Goal: Information Seeking & Learning: Check status

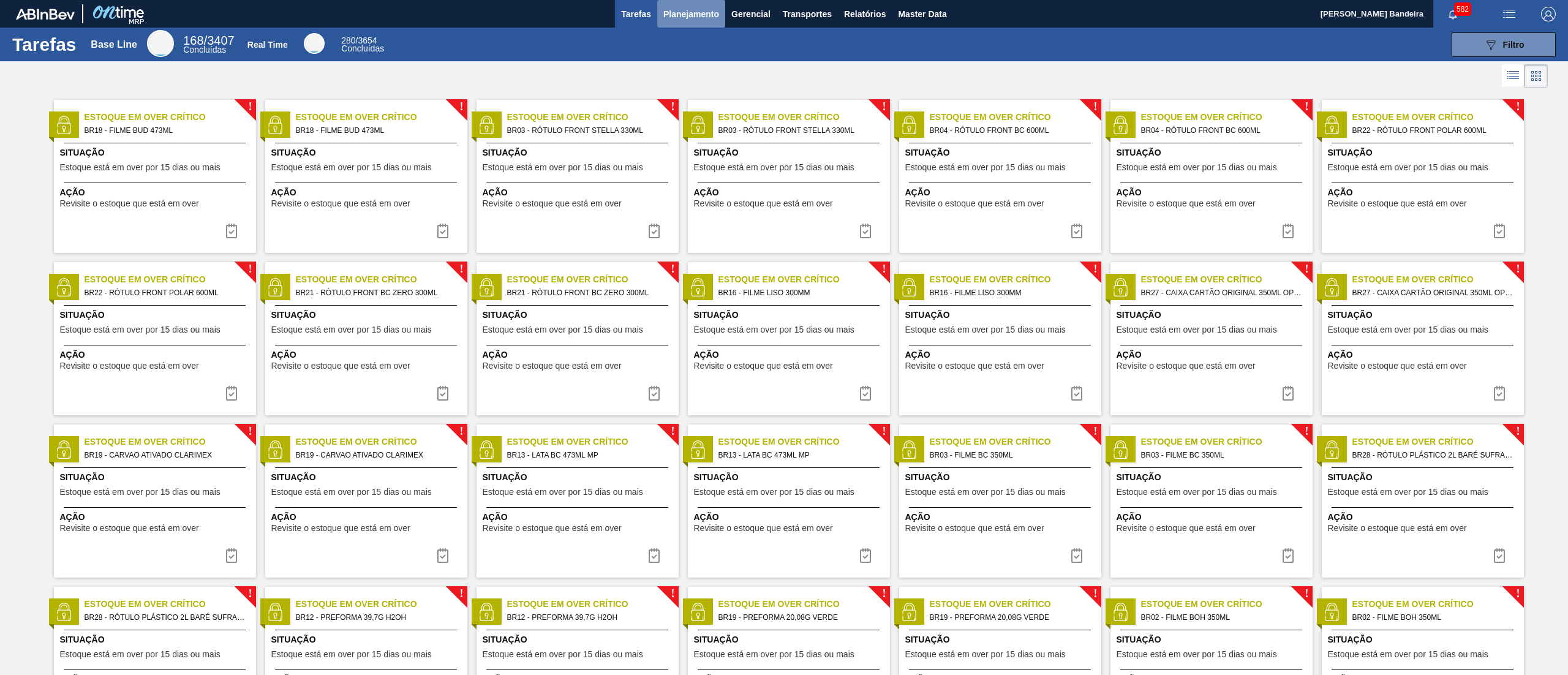
click at [709, 23] on button "Planejamento" at bounding box center [691, 14] width 68 height 28
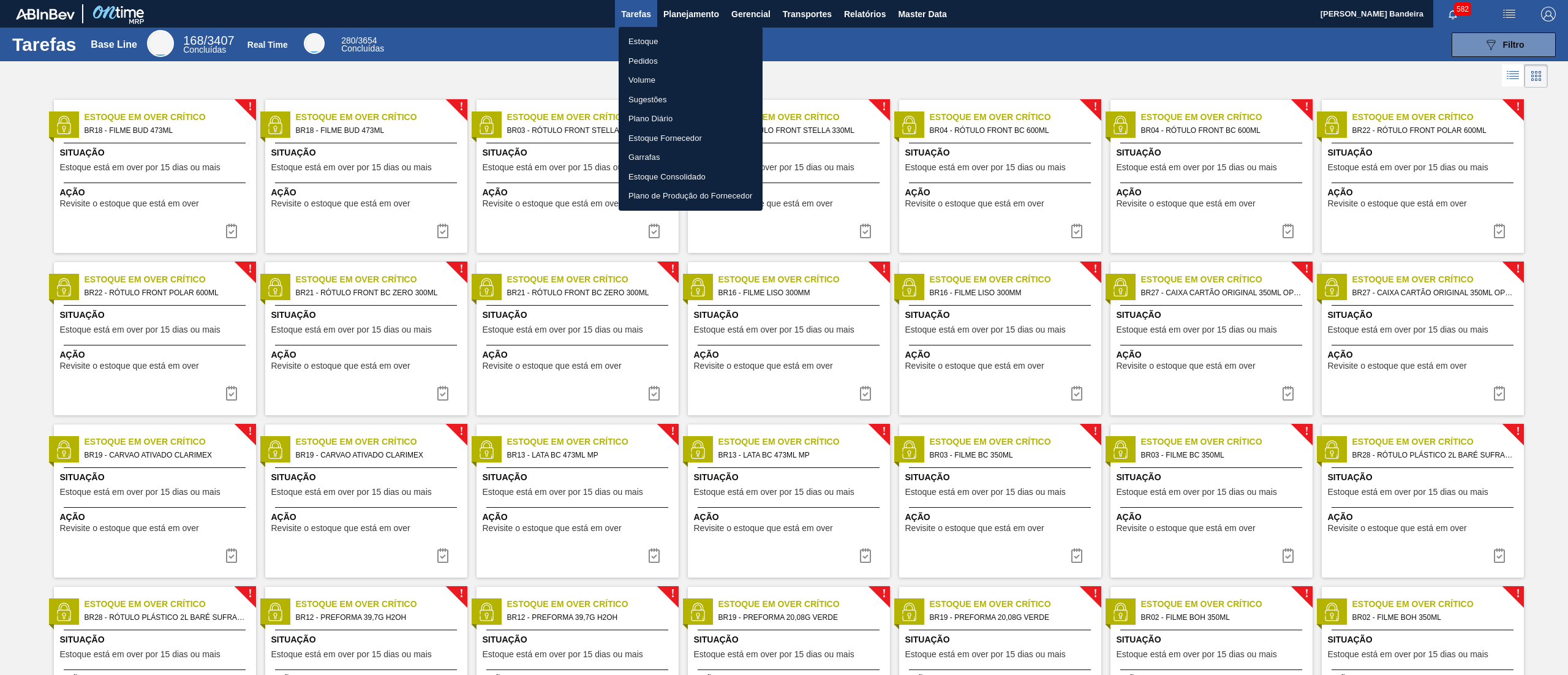
click at [666, 39] on li "Estoque" at bounding box center [691, 42] width 144 height 20
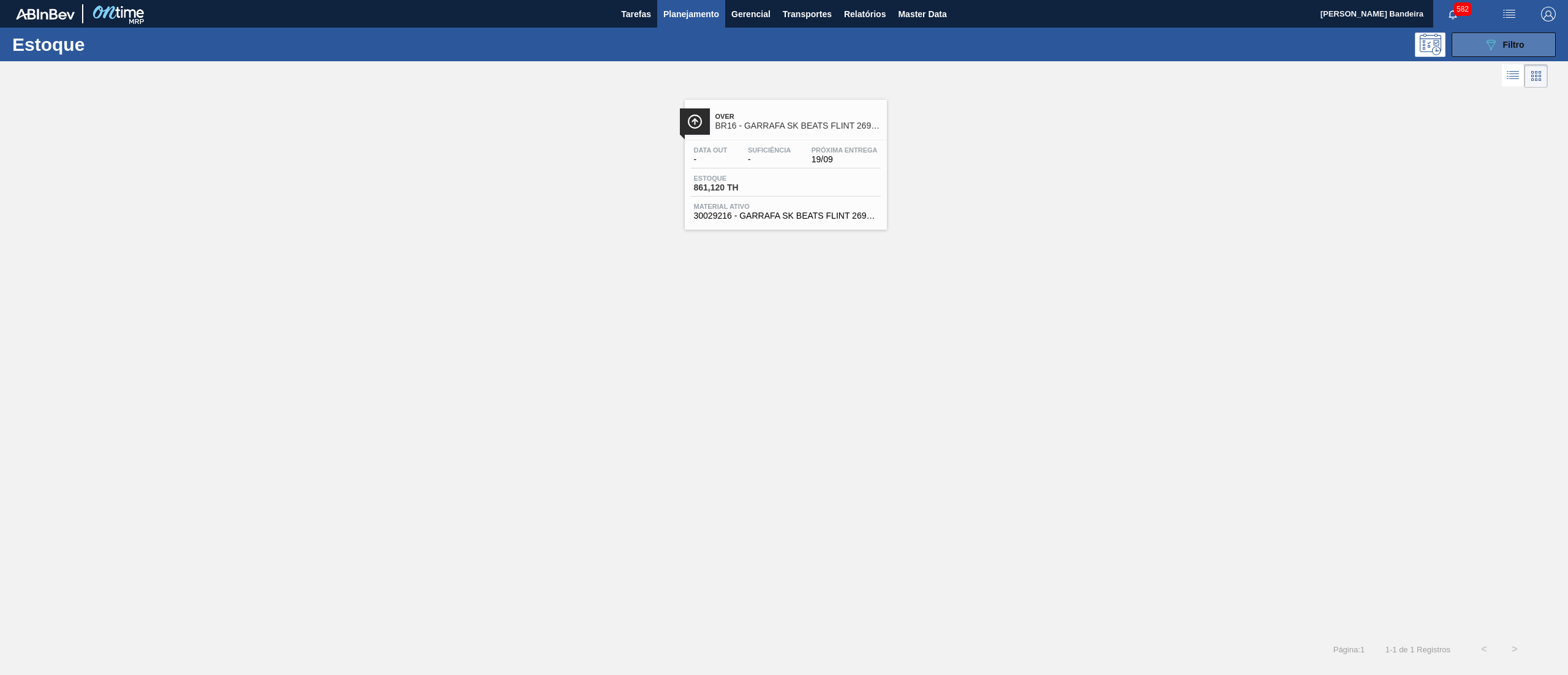
click at [1486, 50] on icon "089F7B8B-B2A5-4AFE-B5C0-19BA573D28AC" at bounding box center [1491, 44] width 15 height 15
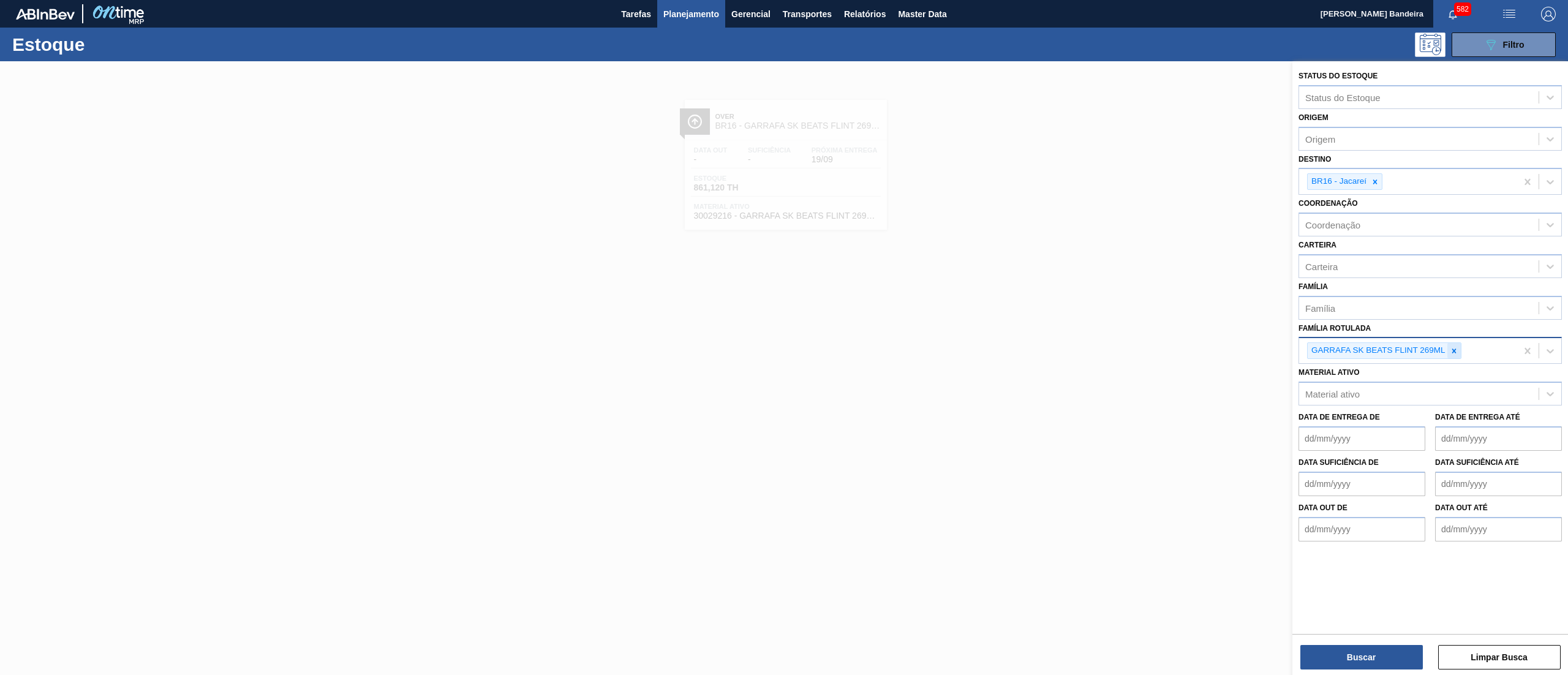
click at [1454, 353] on icon at bounding box center [1454, 351] width 8 height 8
click at [1371, 186] on div at bounding box center [1375, 182] width 13 height 15
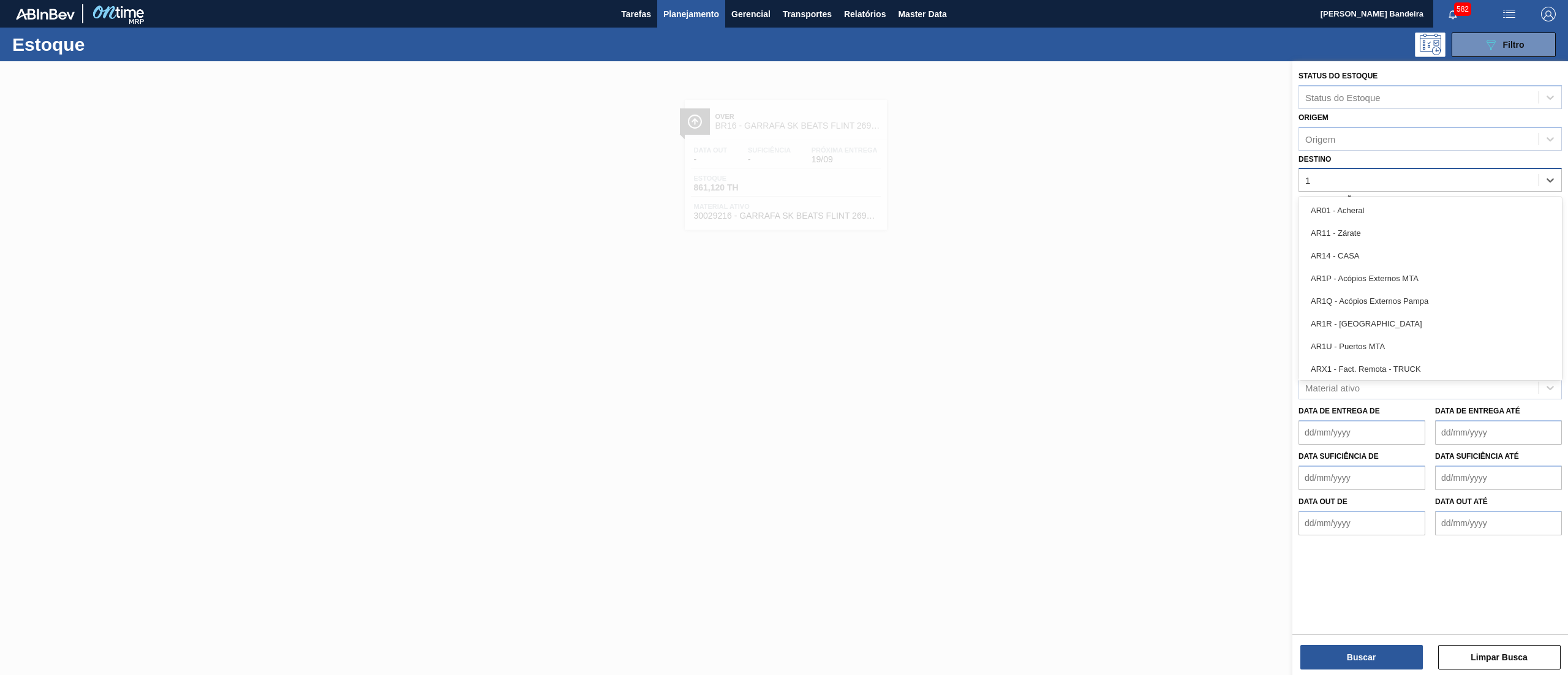
type input "15"
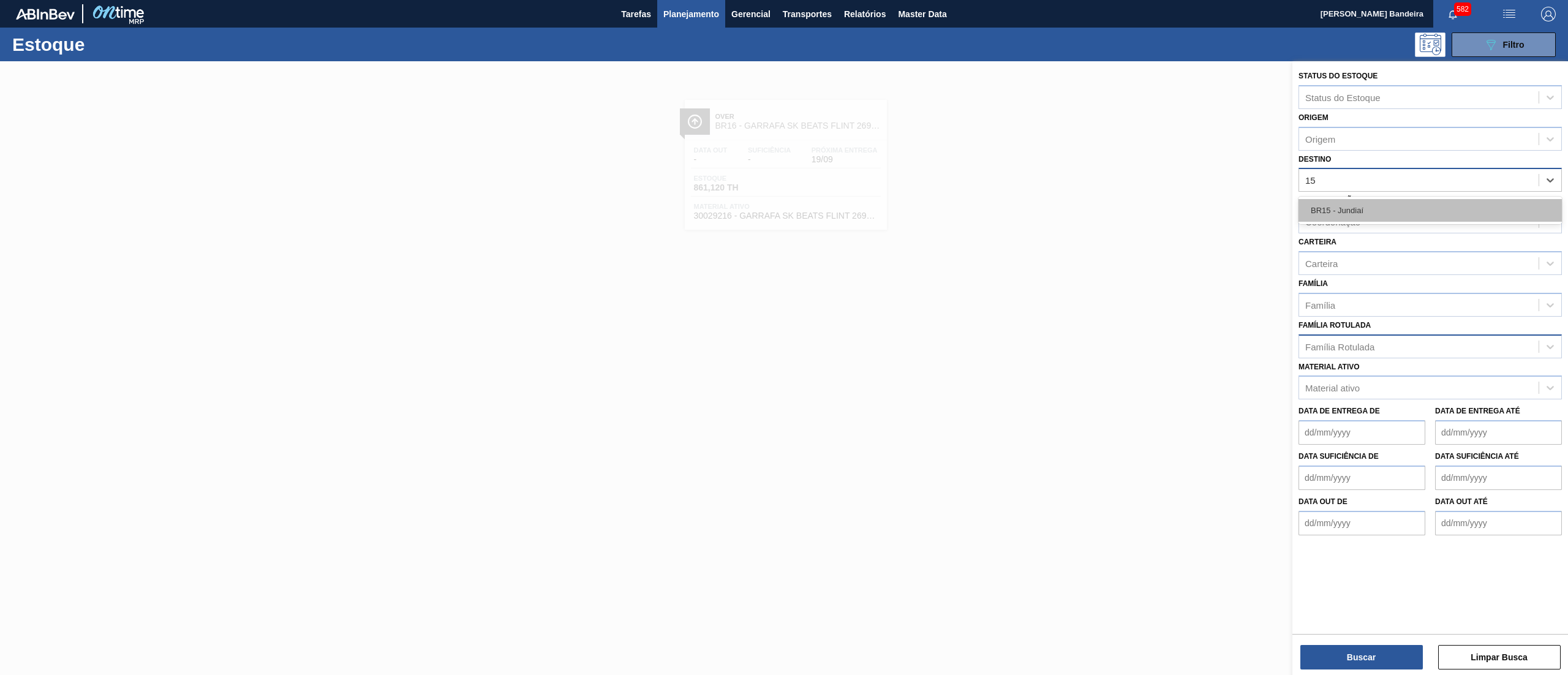
click at [1360, 211] on div "BR15 - Jundiaí" at bounding box center [1430, 210] width 263 height 22
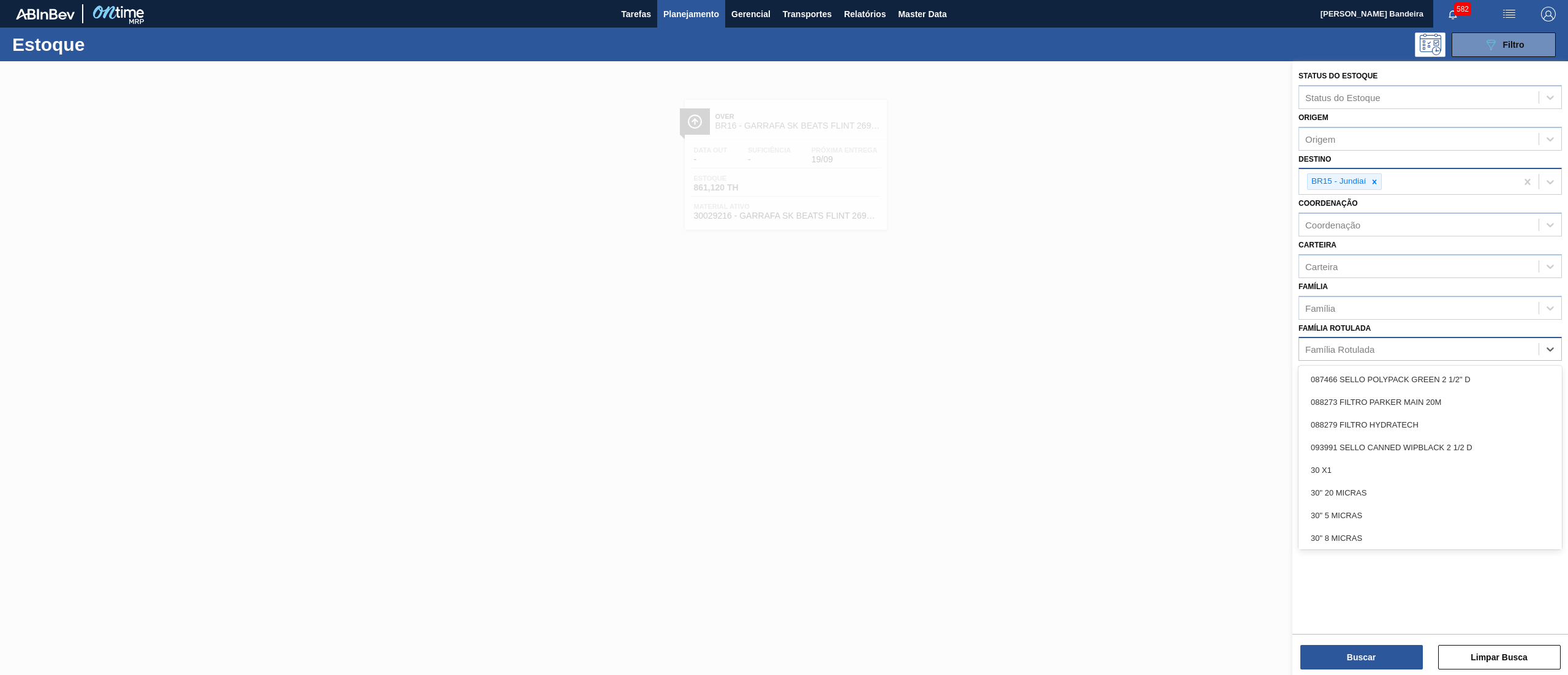
click at [1369, 356] on div "Família Rotulada" at bounding box center [1419, 350] width 240 height 18
type Rotulada "plást"
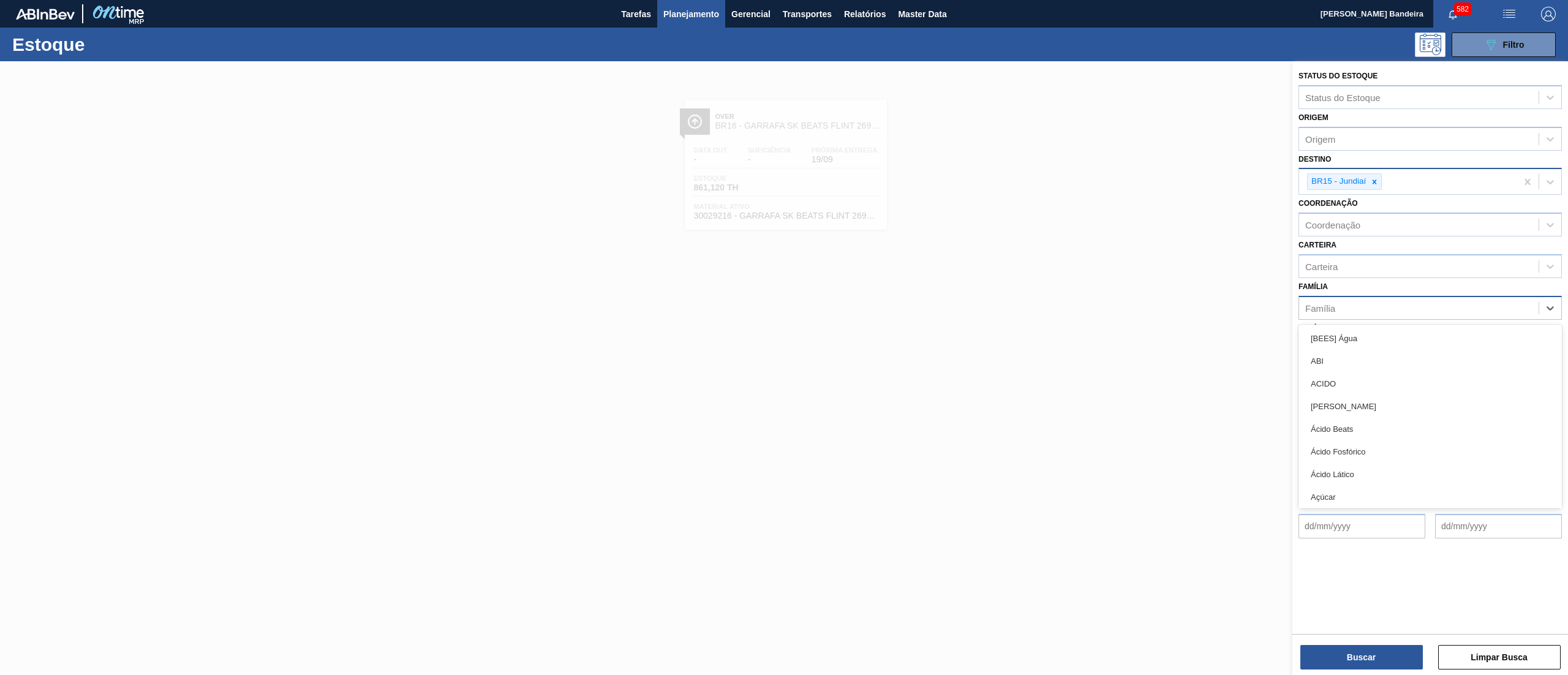
click at [1400, 311] on div "Família" at bounding box center [1419, 308] width 240 height 18
type input "plástico"
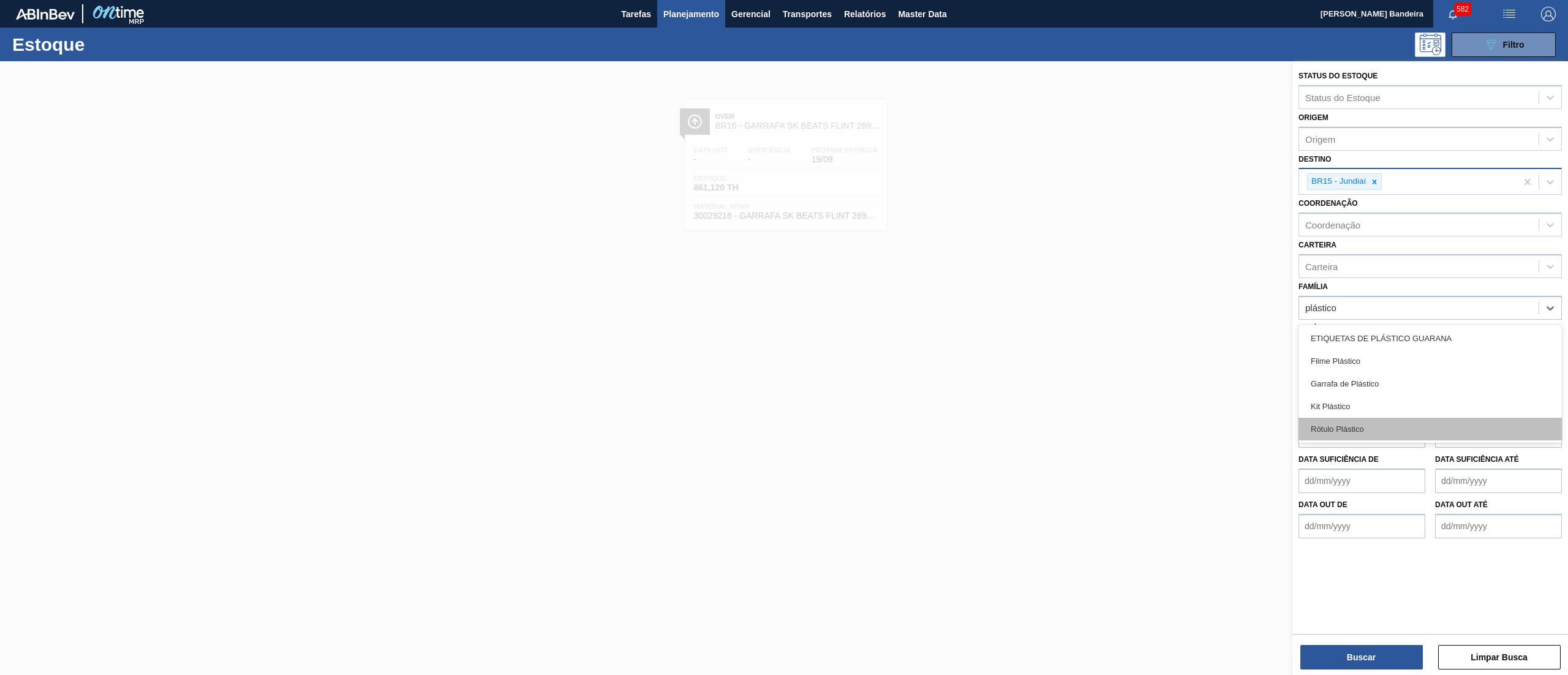
click at [1385, 423] on div "Rótulo Plástico" at bounding box center [1430, 429] width 263 height 22
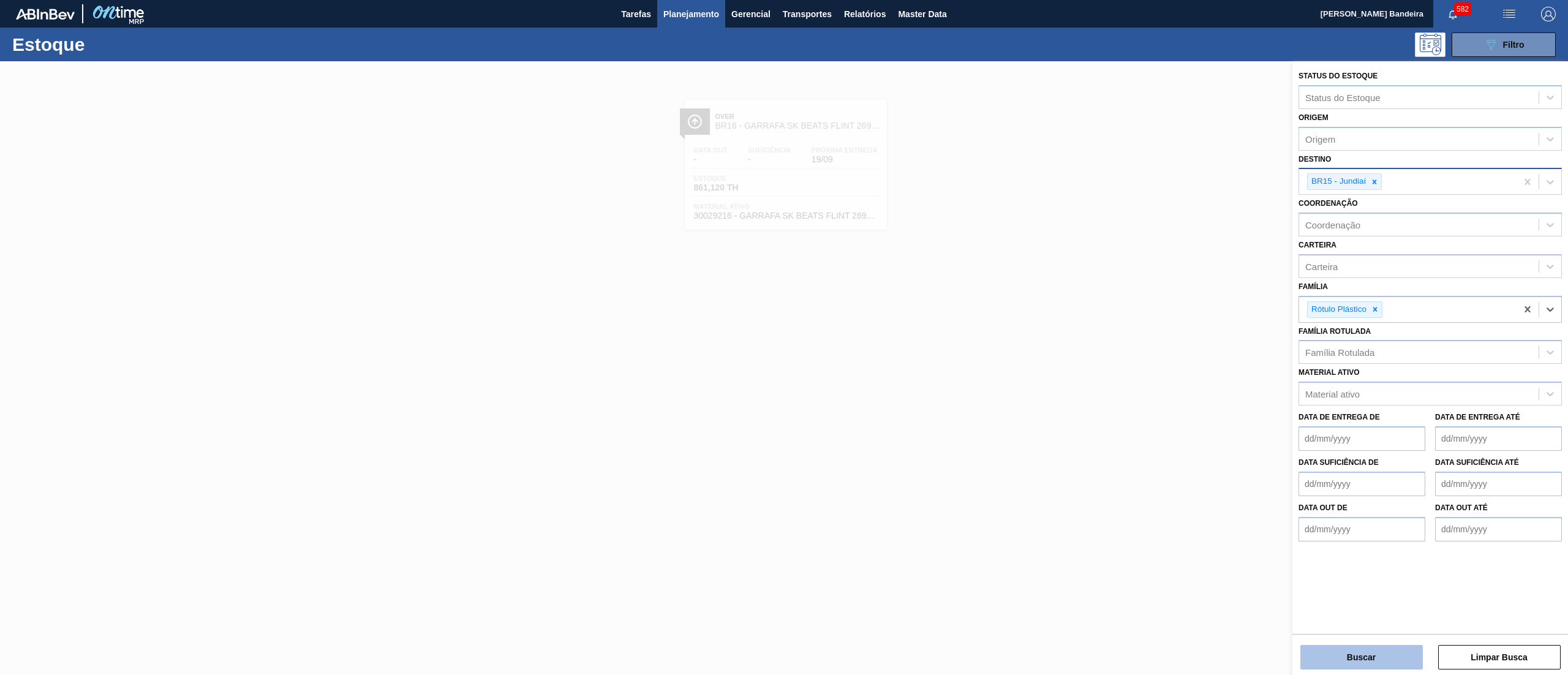
click at [1338, 663] on button "Buscar" at bounding box center [1362, 658] width 123 height 24
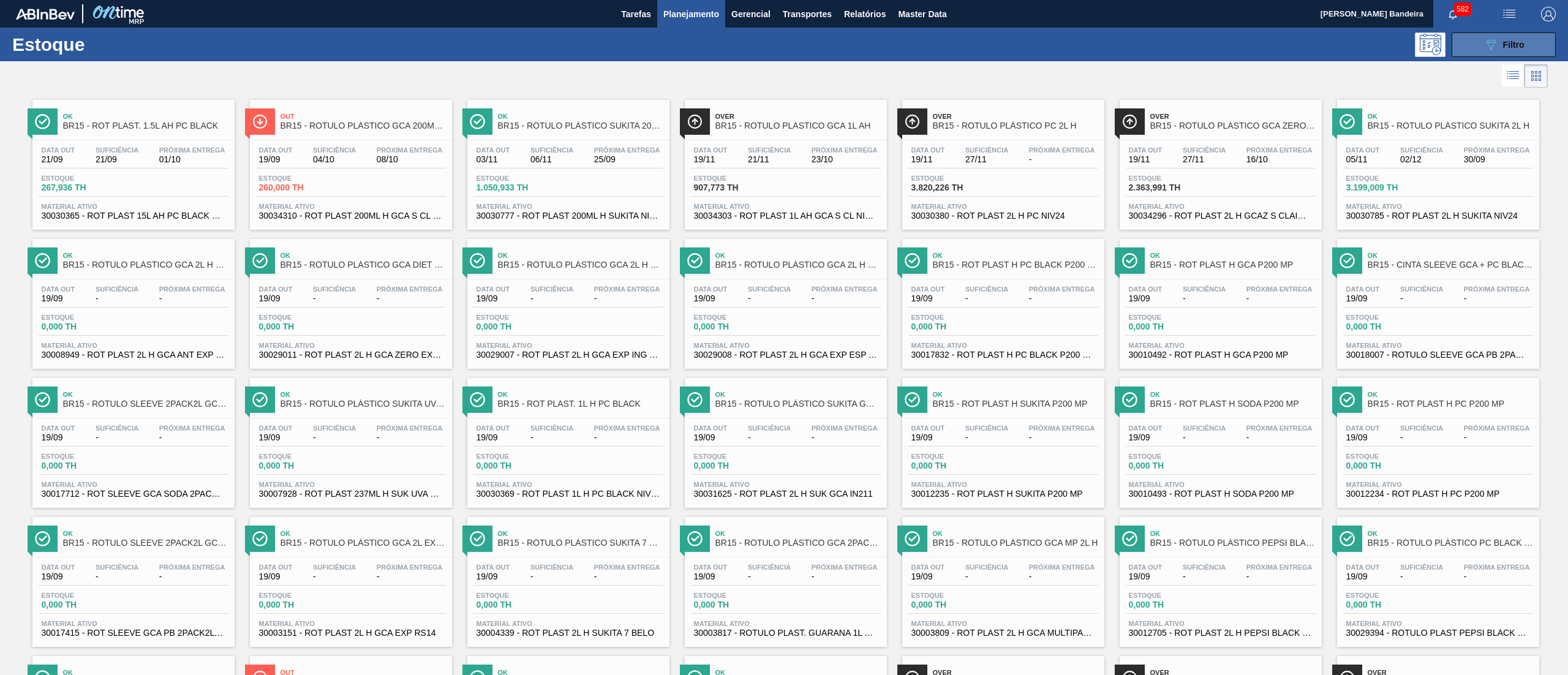
click at [1456, 43] on button "089F7B8B-B2A5-4AFE-B5C0-19BA573D28AC Filtro" at bounding box center [1504, 45] width 104 height 24
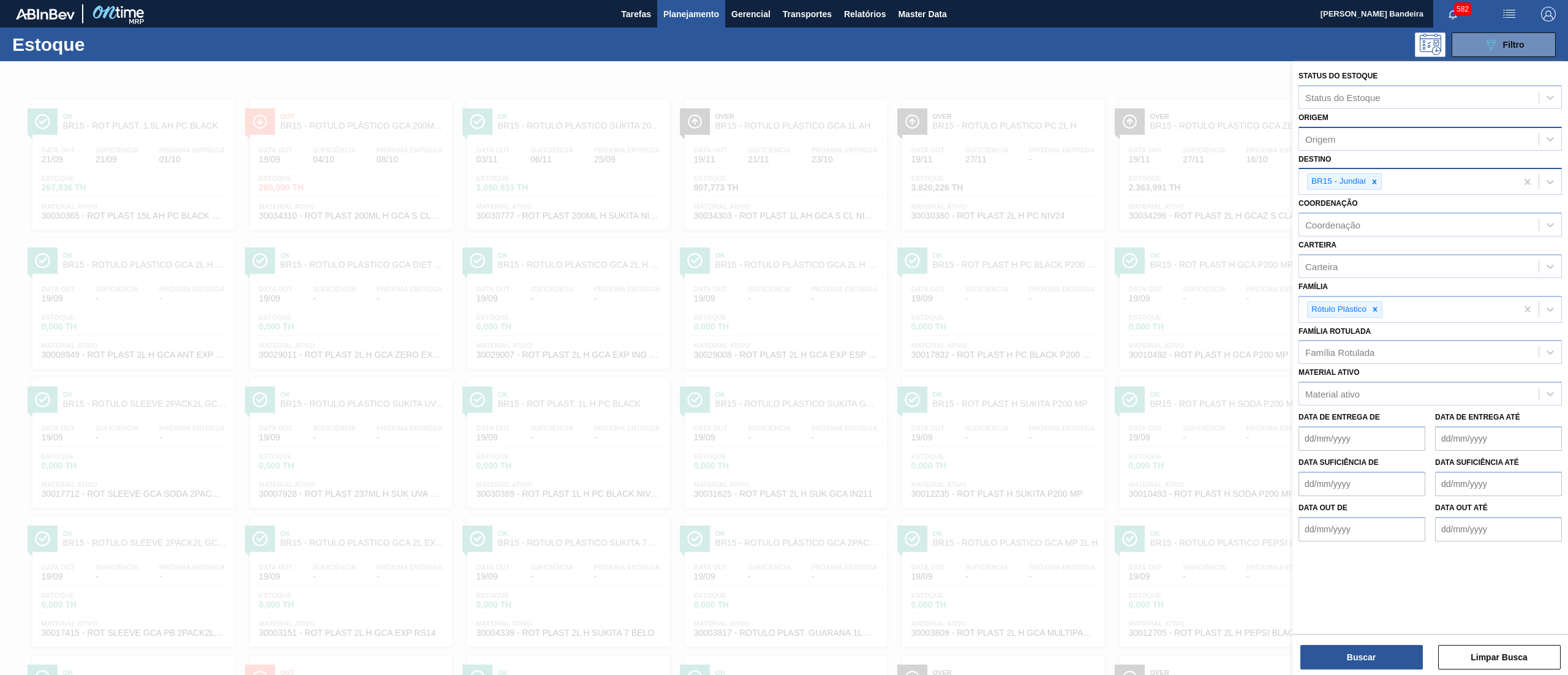
click at [1361, 132] on div "Origem" at bounding box center [1419, 139] width 240 height 18
type input "conver"
click at [1393, 164] on div "290872 (SAP Legado: 367563) - CONVERPLAST EMBALAGENS LTDA" at bounding box center [1430, 169] width 263 height 22
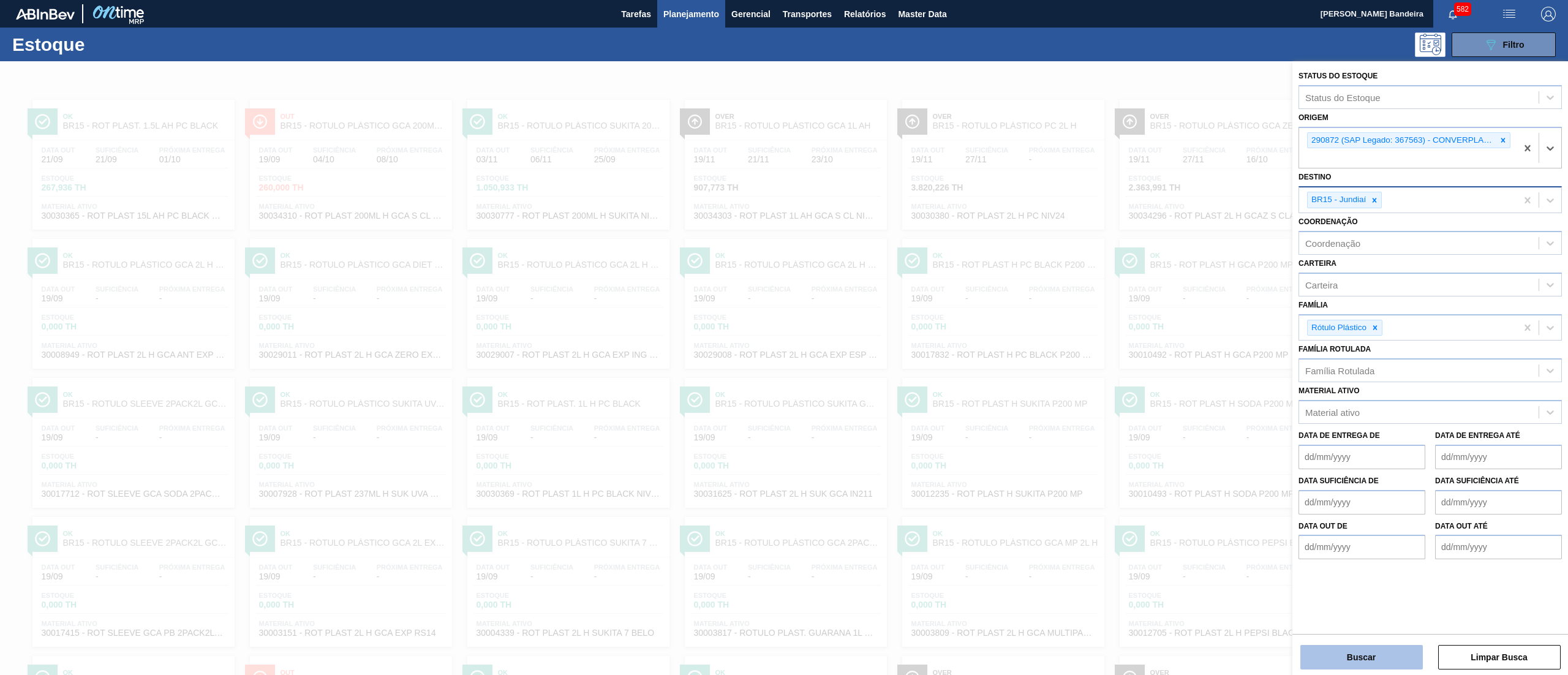
click at [1338, 660] on button "Buscar" at bounding box center [1362, 658] width 123 height 24
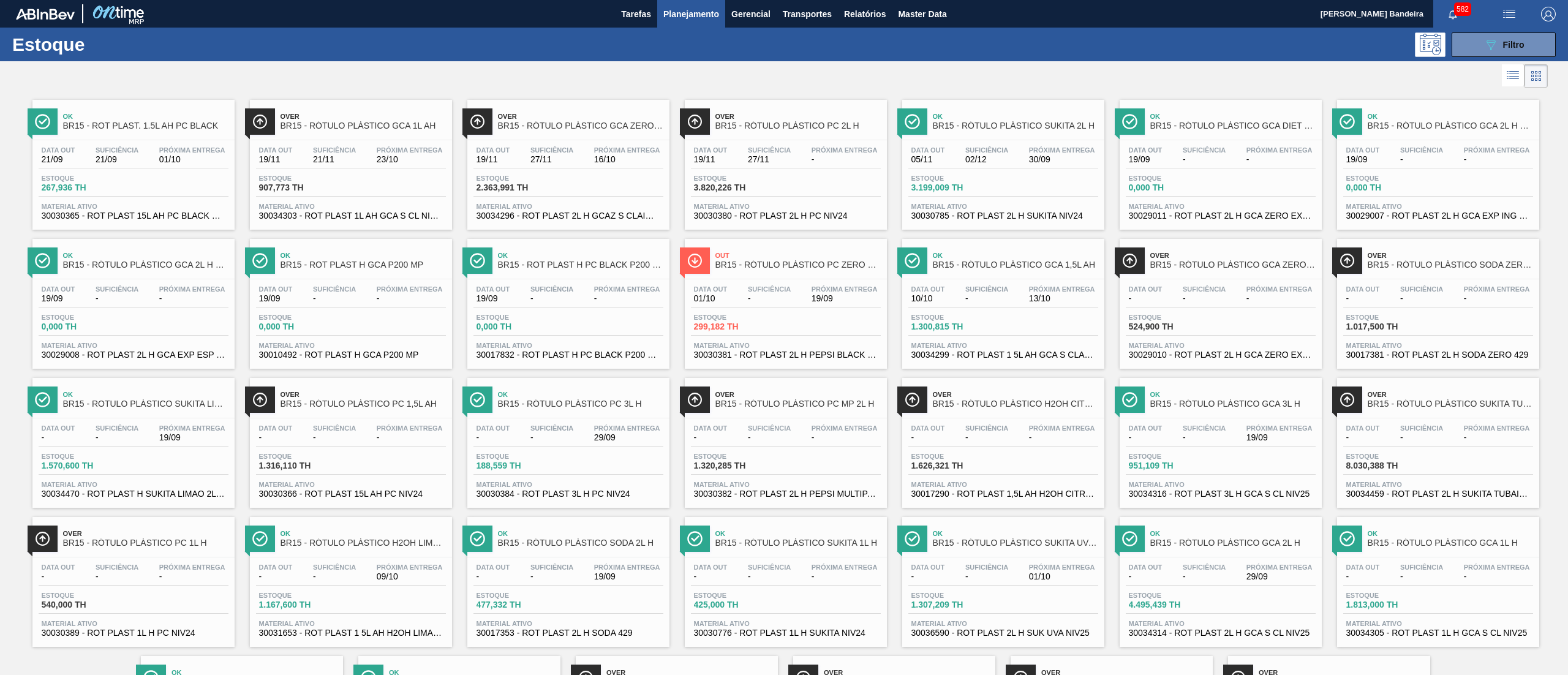
click at [153, 219] on span "30030365 - ROT PLAST 15L AH PC BLACK NIV24" at bounding box center [134, 216] width 184 height 9
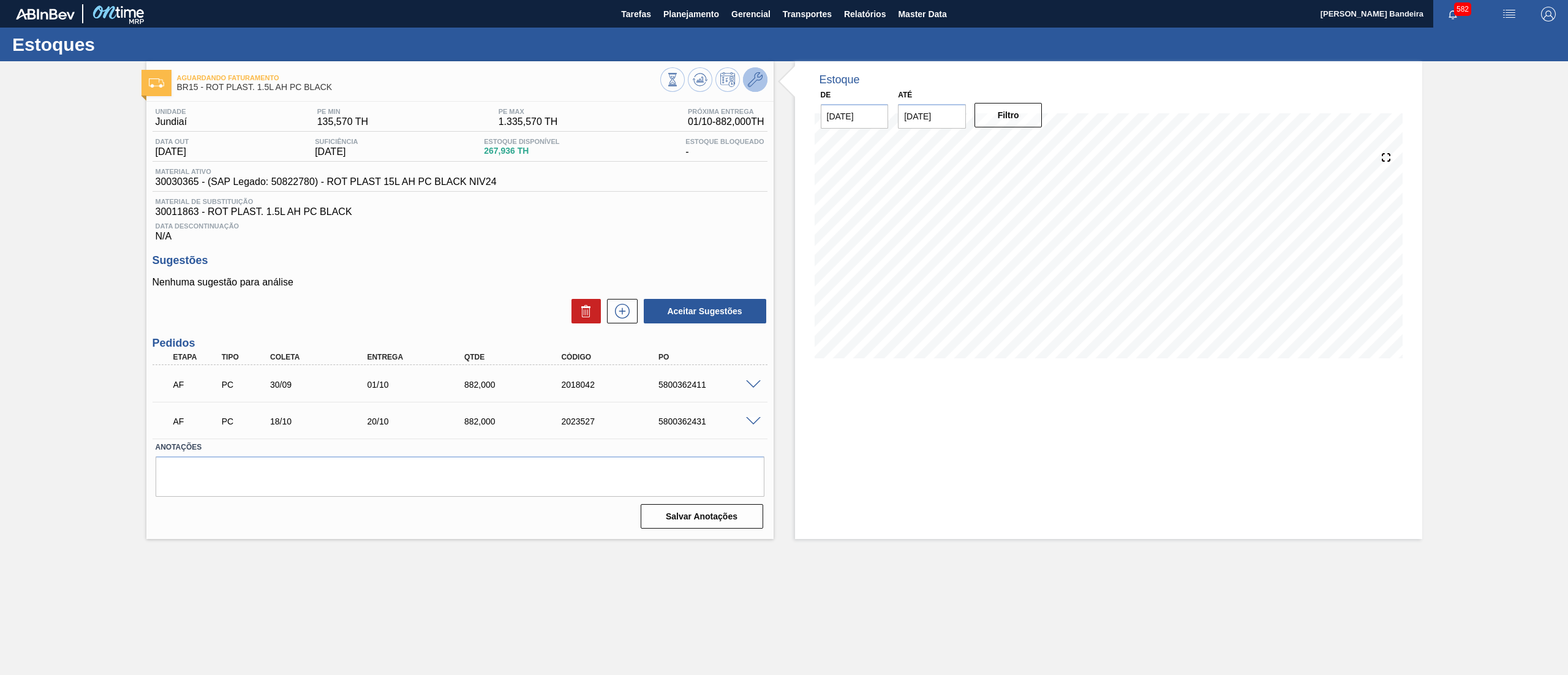
click at [751, 85] on icon at bounding box center [755, 79] width 15 height 15
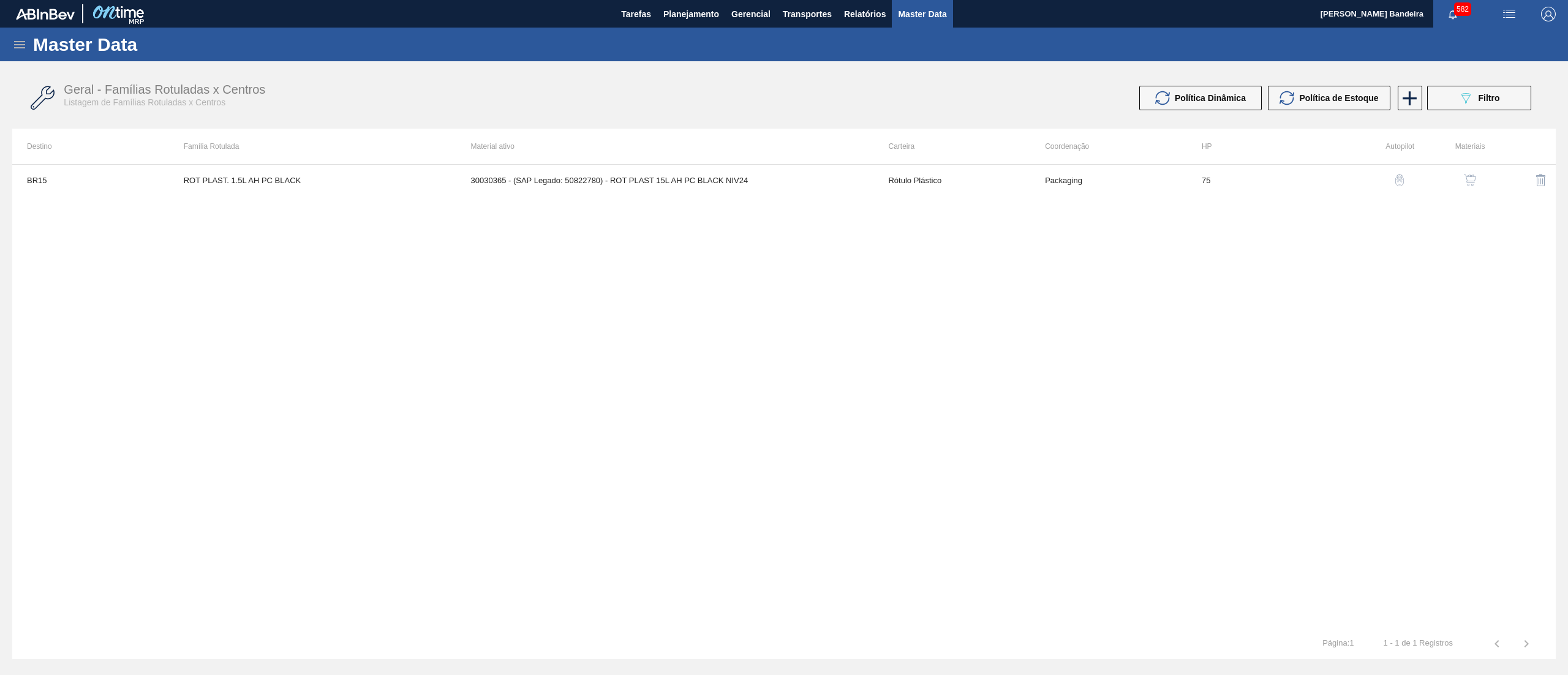
click at [1468, 178] on img "button" at bounding box center [1470, 180] width 12 height 12
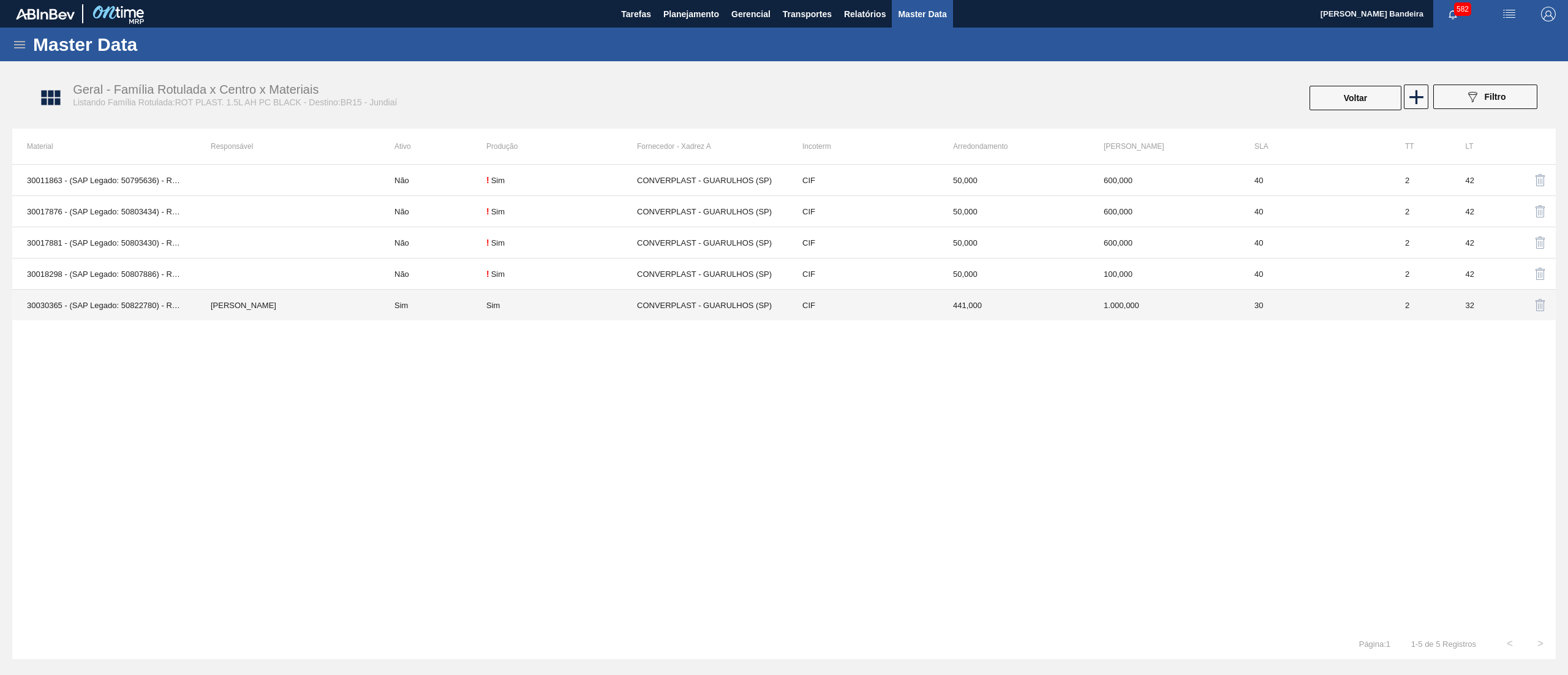
click at [539, 309] on div "Sim" at bounding box center [562, 305] width 150 height 9
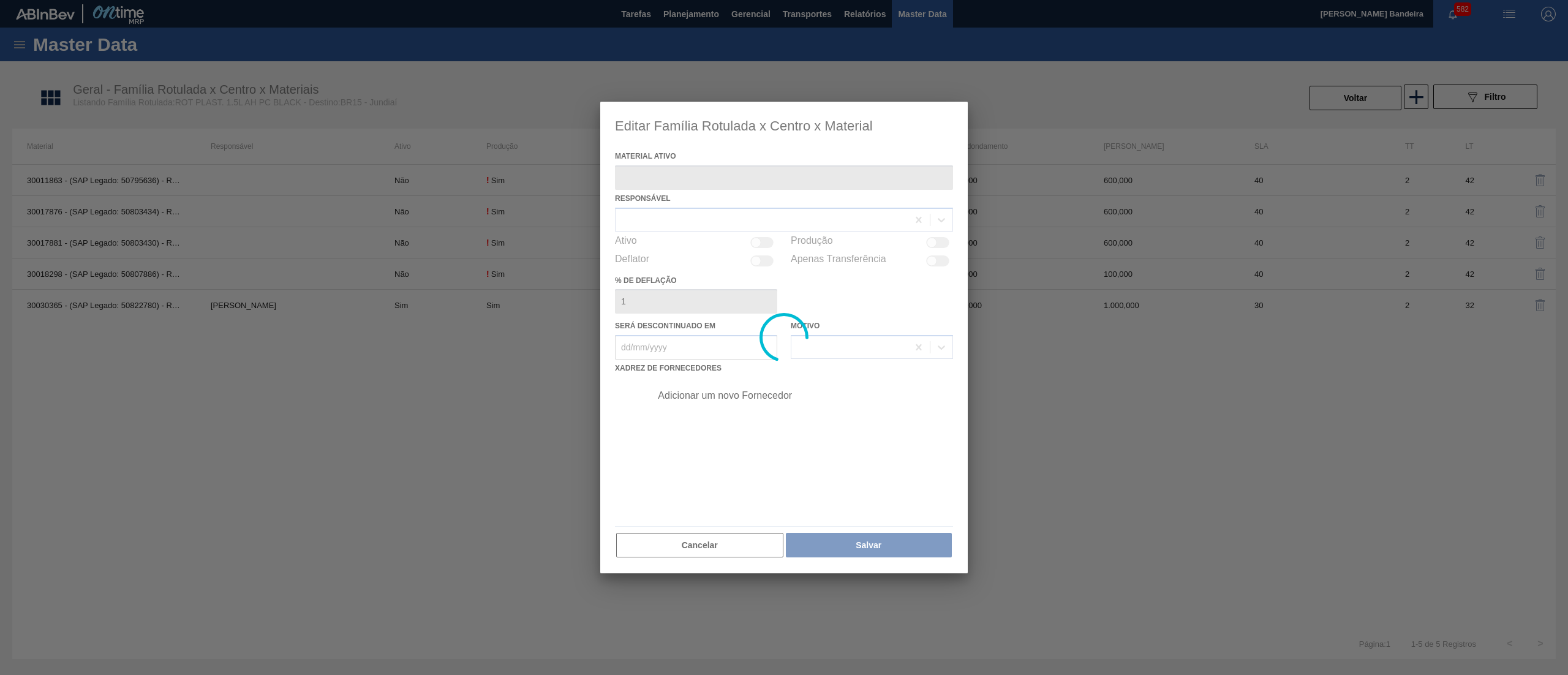
type ativo "30030365 - (SAP Legado: 50822780) - ROT PLAST 15L AH PC BLACK NIV24"
checkbox input "true"
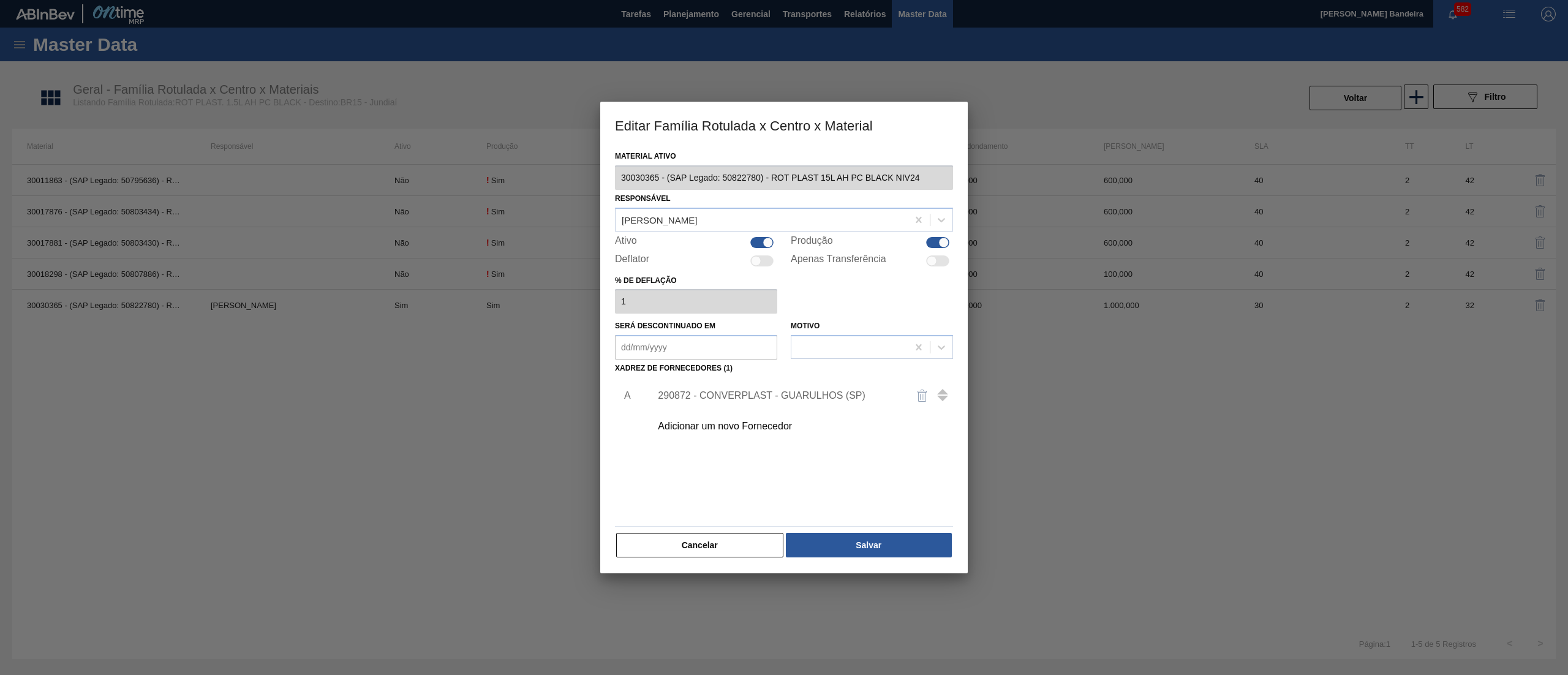
click at [819, 392] on div "290872 - CONVERPLAST - GUARULHOS (SP)" at bounding box center [778, 395] width 240 height 11
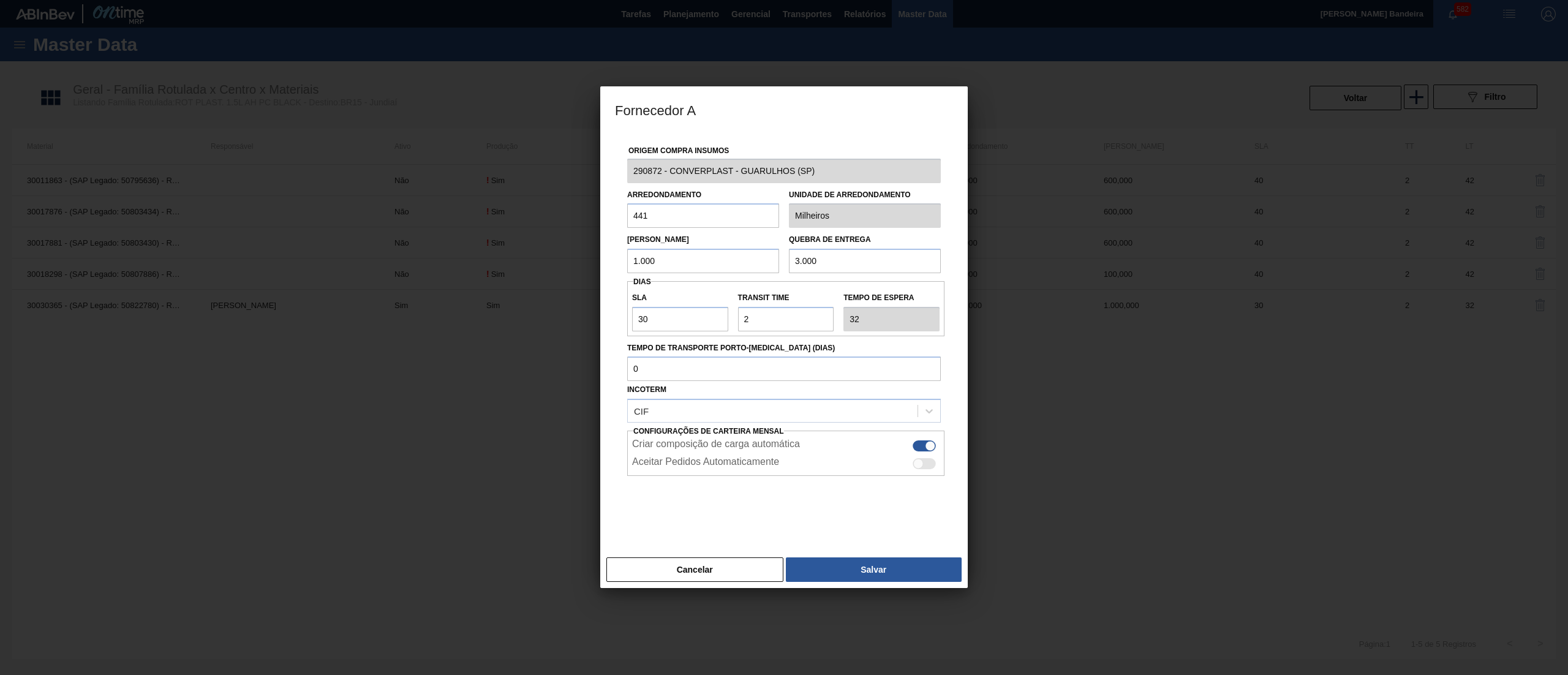
click at [534, 178] on div "Fornecedor A Origem Compra Insumos 290872 - CONVERPLAST - GUARULHOS ([GEOGRAPHI…" at bounding box center [784, 338] width 1568 height 675
click at [753, 570] on button "Cancelar" at bounding box center [695, 570] width 177 height 24
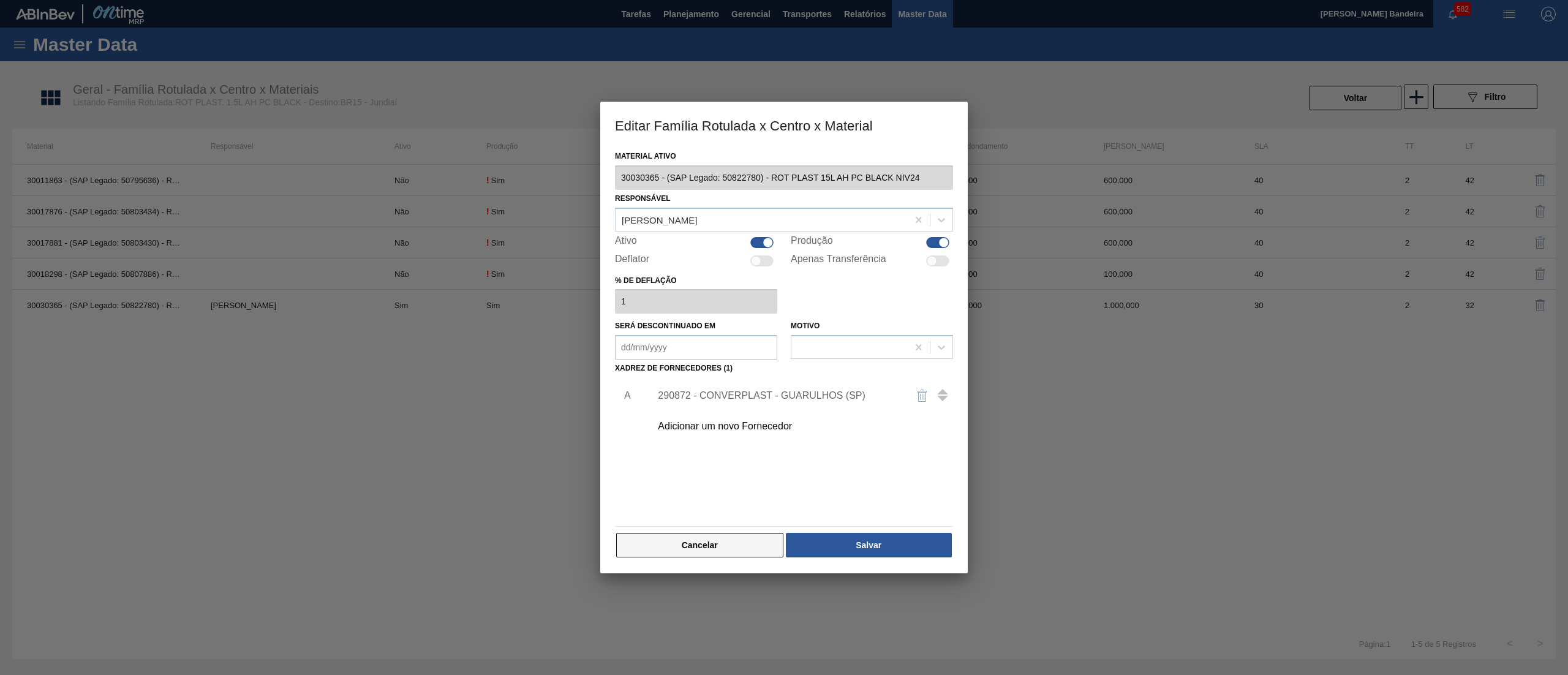
click at [750, 534] on button "Cancelar" at bounding box center [700, 545] width 167 height 24
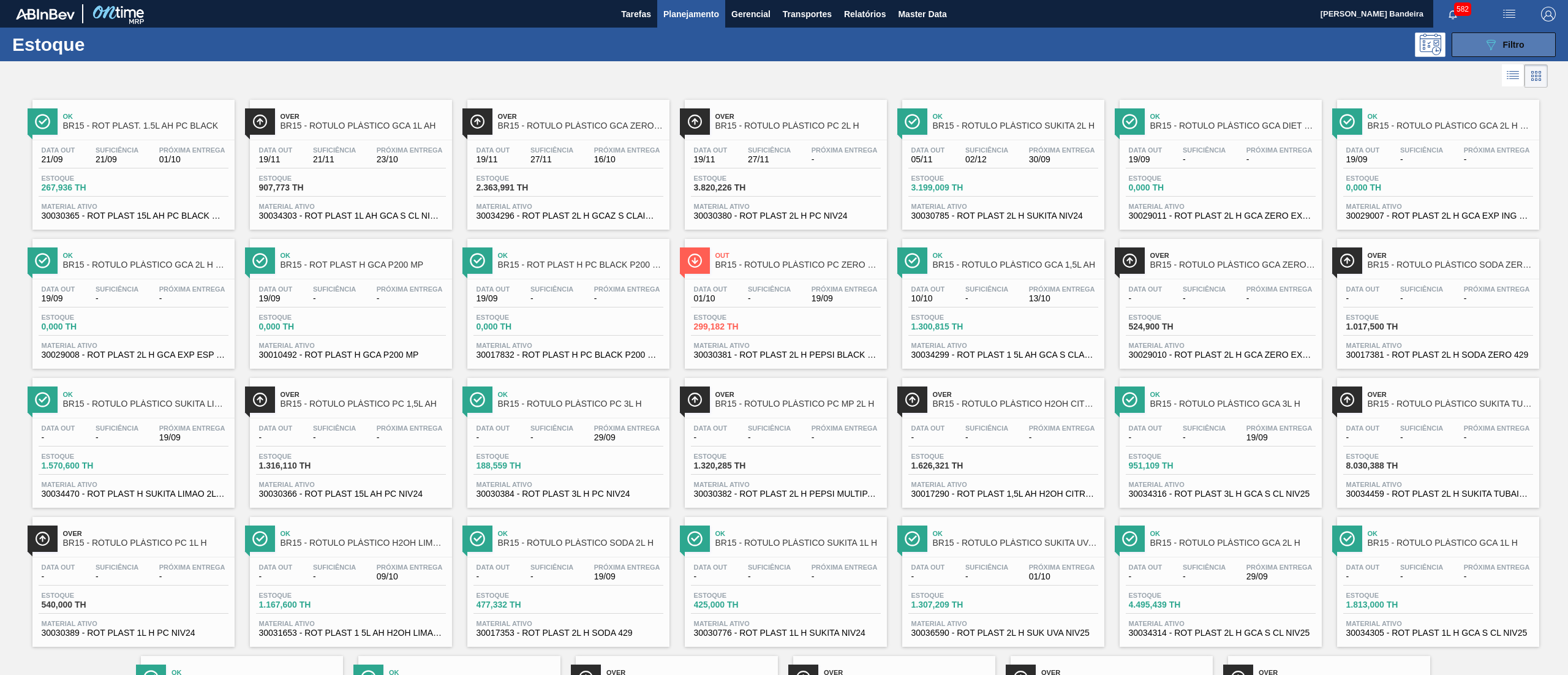
click at [1475, 51] on button "089F7B8B-B2A5-4AFE-B5C0-19BA573D28AC Filtro" at bounding box center [1504, 45] width 104 height 24
